Goal: Navigation & Orientation: Find specific page/section

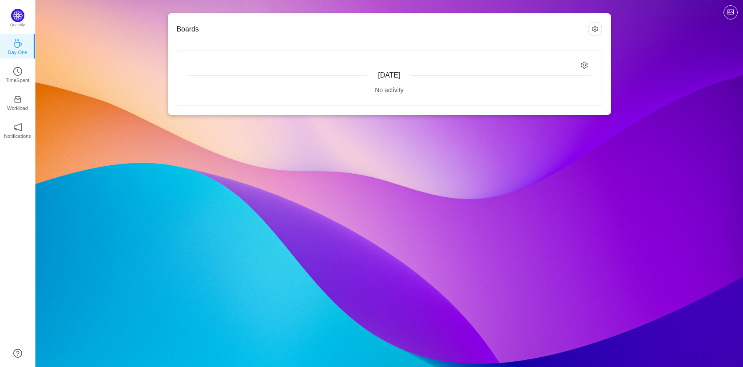
drag, startPoint x: 403, startPoint y: 89, endPoint x: 310, endPoint y: 87, distance: 92.7
click at [403, 89] on div "No activity" at bounding box center [389, 90] width 403 height 9
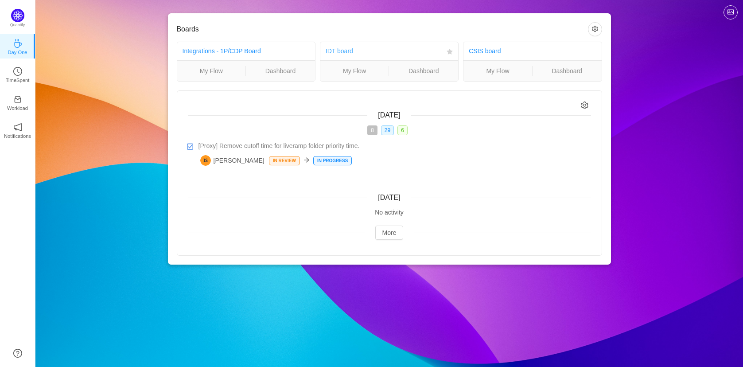
click at [345, 51] on link "IDT board" at bounding box center [339, 50] width 27 height 7
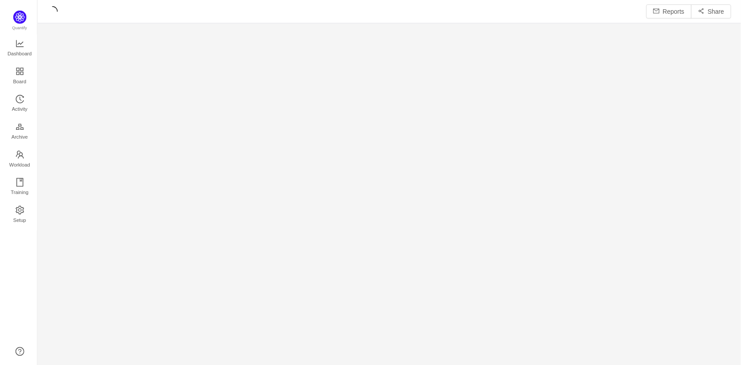
scroll to position [354, 688]
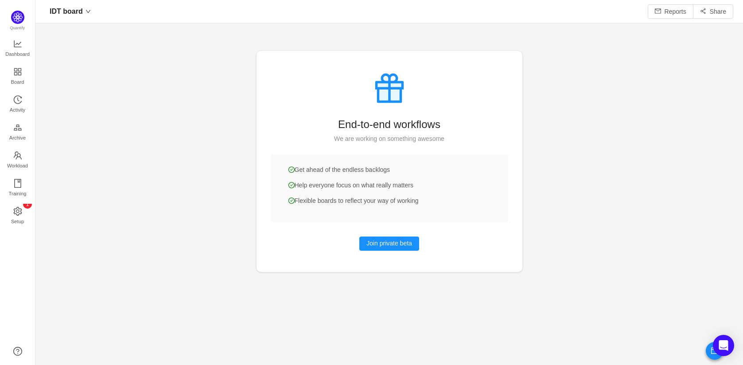
scroll to position [352, 688]
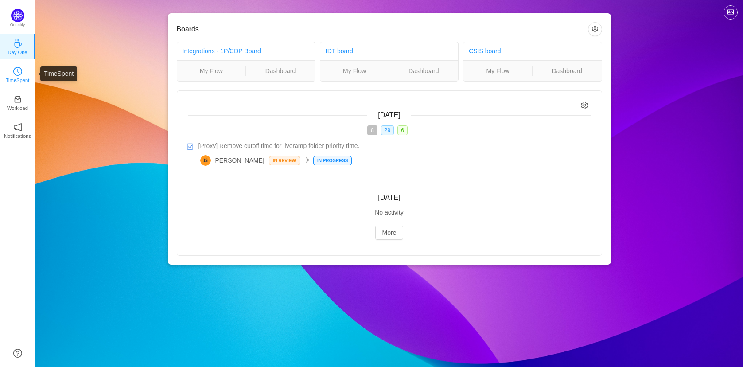
click at [16, 73] on icon "icon: clock-circle" at bounding box center [17, 71] width 9 height 9
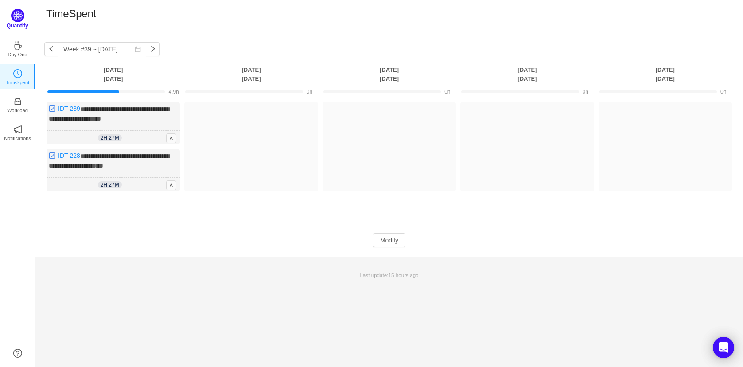
click at [19, 20] on img at bounding box center [17, 15] width 13 height 13
click at [17, 102] on icon "icon: inbox" at bounding box center [17, 99] width 7 height 7
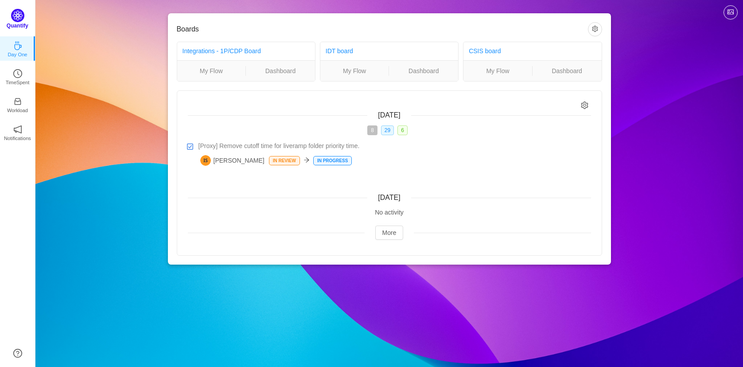
click at [19, 17] on img at bounding box center [17, 15] width 13 height 13
click at [729, 14] on button "button" at bounding box center [731, 12] width 14 height 14
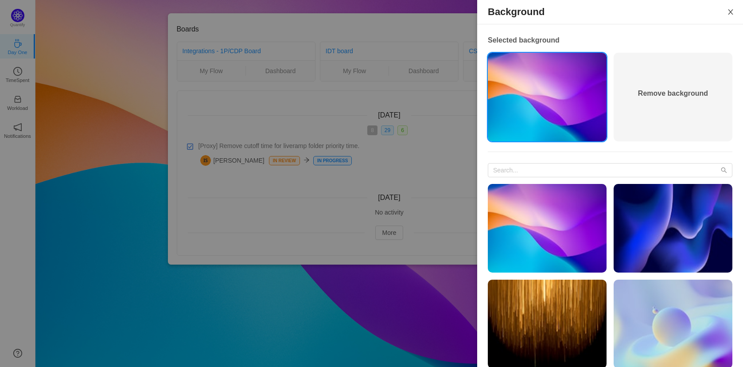
click at [728, 14] on icon "icon: close" at bounding box center [731, 11] width 7 height 7
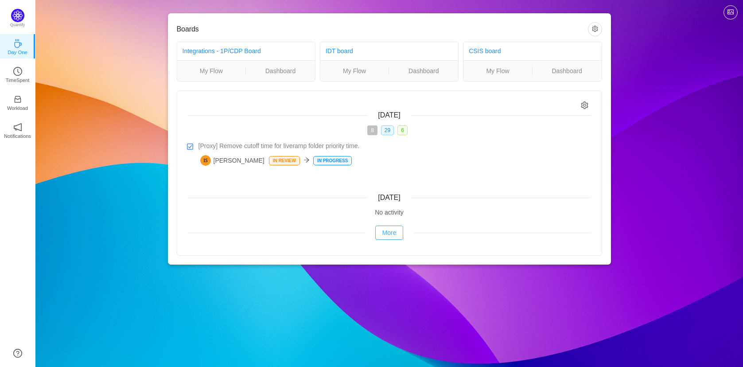
click at [384, 229] on button "More" at bounding box center [390, 233] width 28 height 14
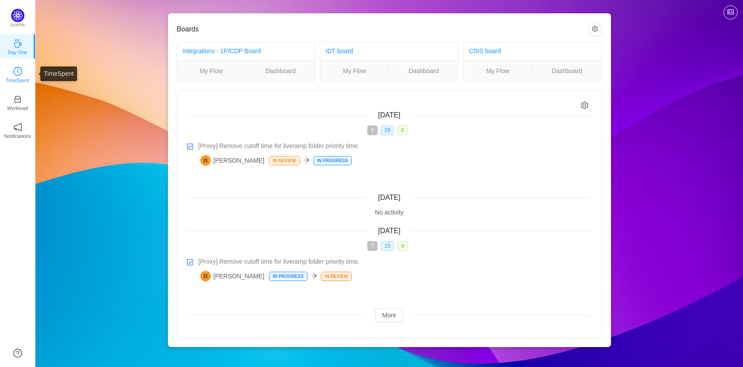
click at [15, 73] on icon "icon: clock-circle" at bounding box center [17, 71] width 9 height 9
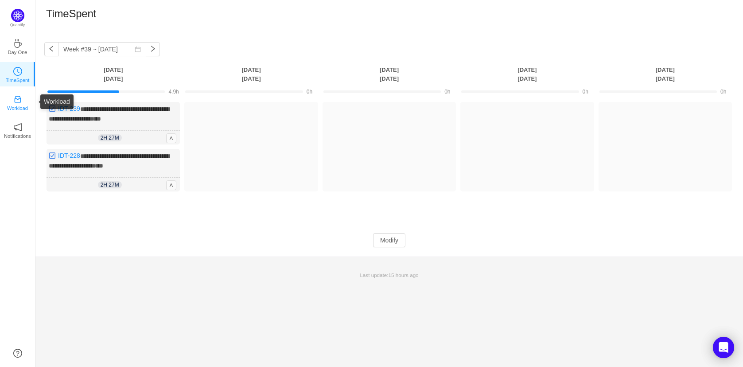
click at [20, 104] on p "Workload" at bounding box center [17, 108] width 21 height 8
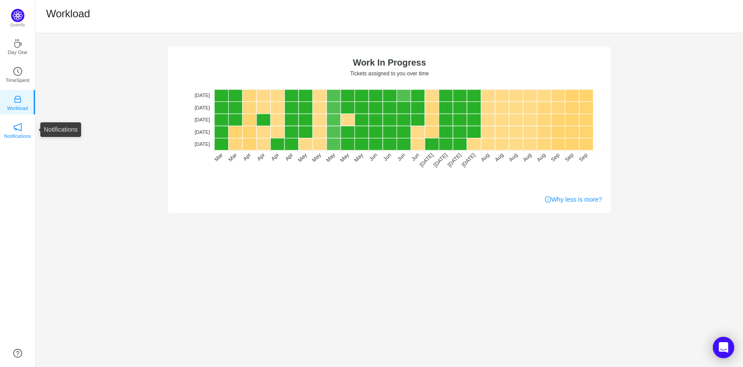
click at [20, 128] on icon "icon: notification" at bounding box center [17, 127] width 9 height 9
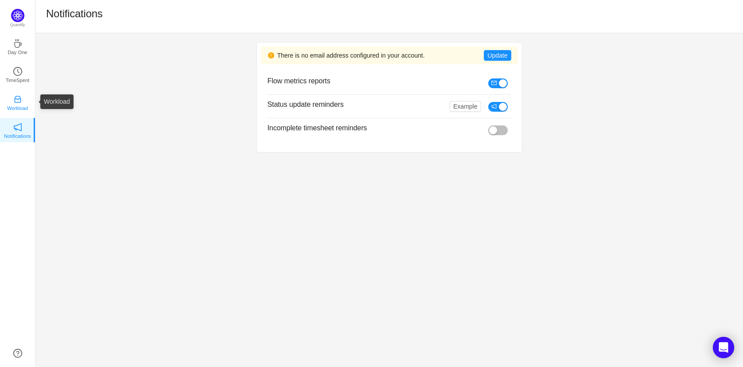
click at [21, 102] on icon "icon: inbox" at bounding box center [17, 99] width 9 height 9
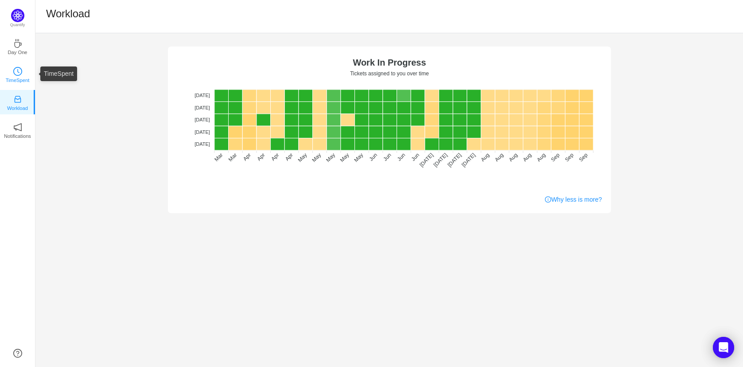
click at [20, 80] on p "TimeSpent" at bounding box center [18, 80] width 24 height 8
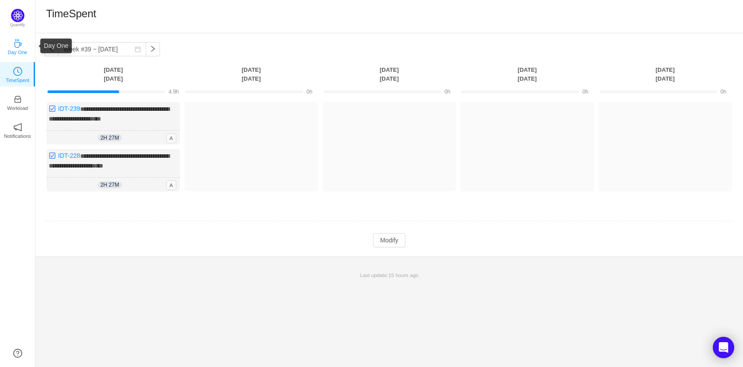
click at [19, 47] on icon "icon: coffee" at bounding box center [17, 43] width 7 height 9
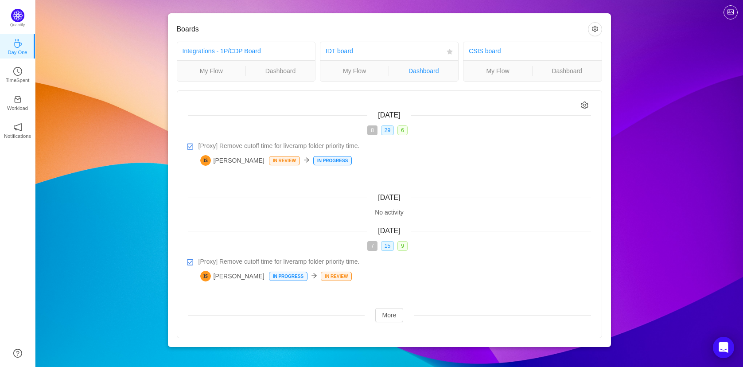
click at [430, 70] on link "Dashboard" at bounding box center [423, 71] width 69 height 10
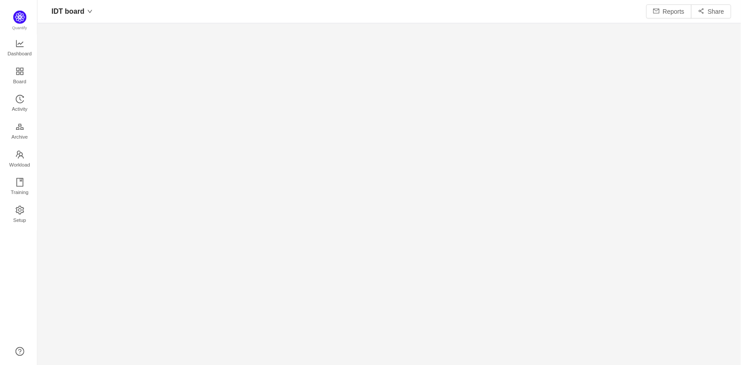
scroll to position [354, 688]
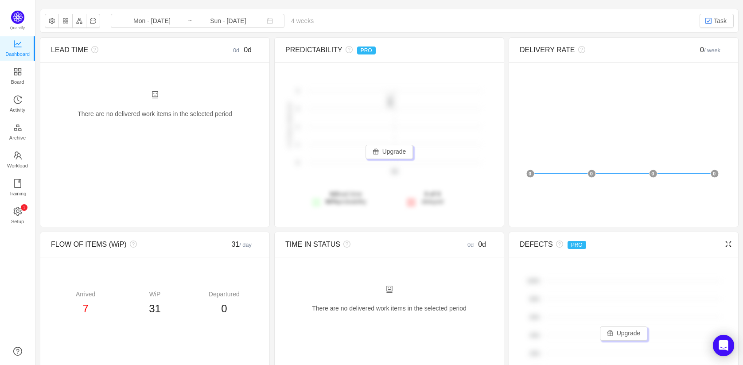
scroll to position [153, 0]
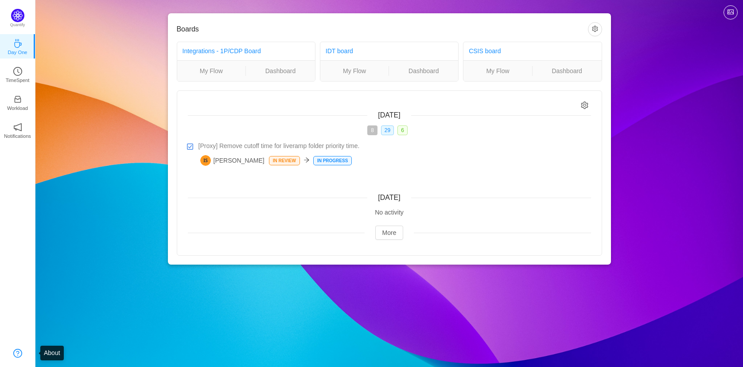
click at [21, 353] on link at bounding box center [17, 353] width 9 height 9
click at [143, 107] on div "Boards Integrations - 1P/CDP Board My Flow Dashboard IDT board My Flow Dashboar…" at bounding box center [389, 139] width 708 height 279
click at [684, 86] on div "Boards Integrations - 1P/CDP Board My Flow Dashboard IDT board My Flow Dashboar…" at bounding box center [389, 139] width 708 height 279
click at [86, 42] on div "Boards Integrations - 1P/CDP Board My Flow Dashboard IDT board My Flow Dashboar…" at bounding box center [389, 139] width 708 height 279
